Goal: Find specific page/section: Find specific page/section

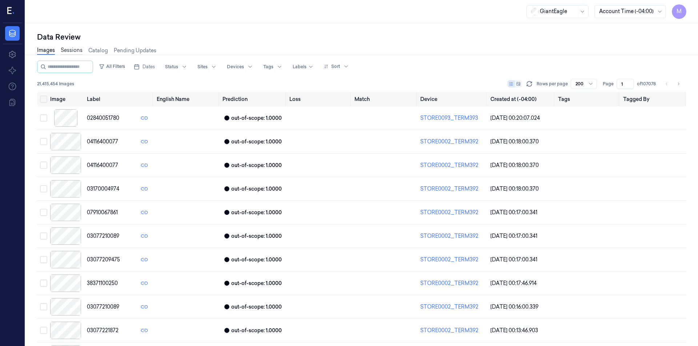
click at [78, 49] on link "Sessions" at bounding box center [72, 51] width 22 height 8
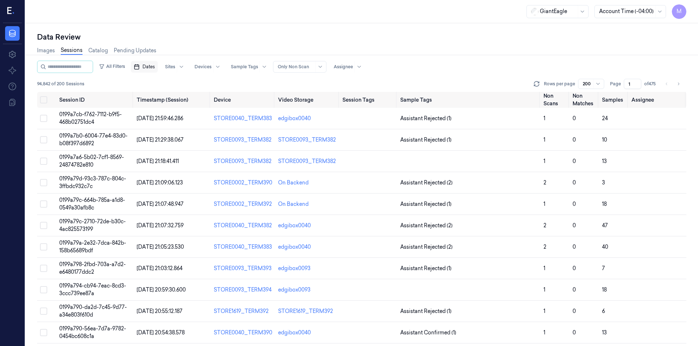
click at [155, 69] on span "Dates" at bounding box center [148, 67] width 12 height 7
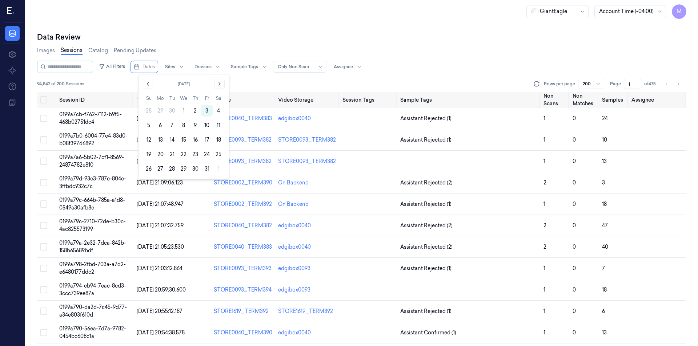
click at [148, 89] on div "[DATE] Su Mo Tu We Th Fr Sa 28 29 30 1 2 3 4 5 6 7 8 9 10 11 12 13 14 15 16 17 …" at bounding box center [184, 127] width 82 height 96
click at [149, 86] on icon "Go to the Previous Month" at bounding box center [148, 84] width 6 height 6
click at [176, 170] on button "30" at bounding box center [172, 169] width 12 height 12
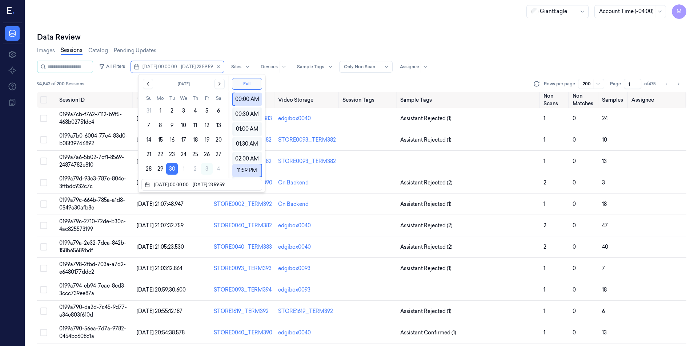
click at [206, 26] on div "Data Review Images Sessions Catalog Pending Updates All Filters [DATE] 00:00:00…" at bounding box center [361, 184] width 672 height 323
